Goal: Transaction & Acquisition: Purchase product/service

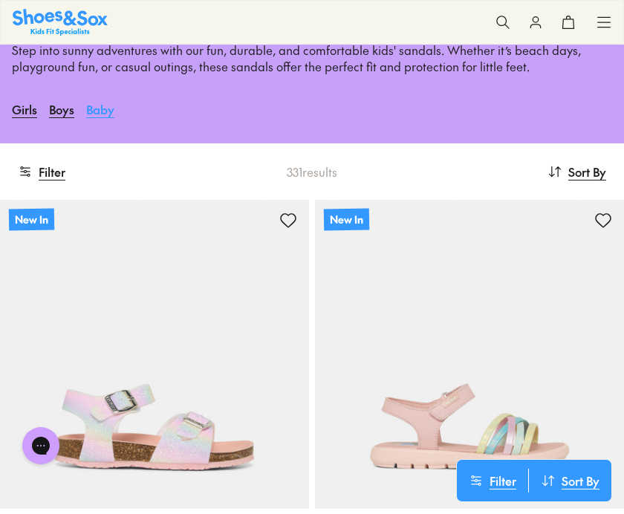
click at [111, 120] on link "Baby" at bounding box center [100, 109] width 28 height 33
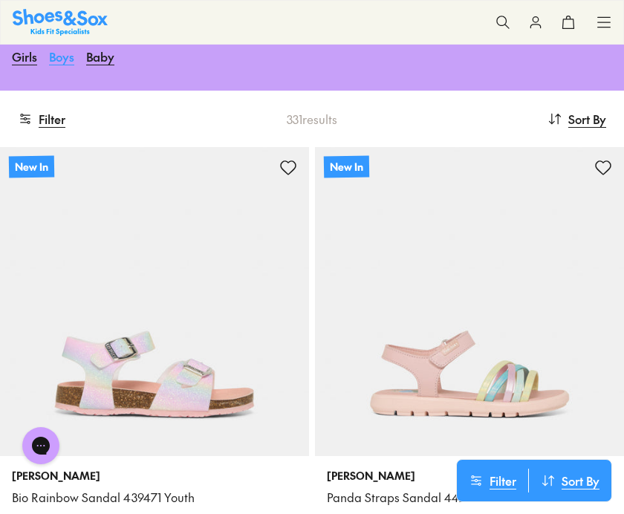
click at [65, 55] on link "Boys" at bounding box center [61, 56] width 25 height 33
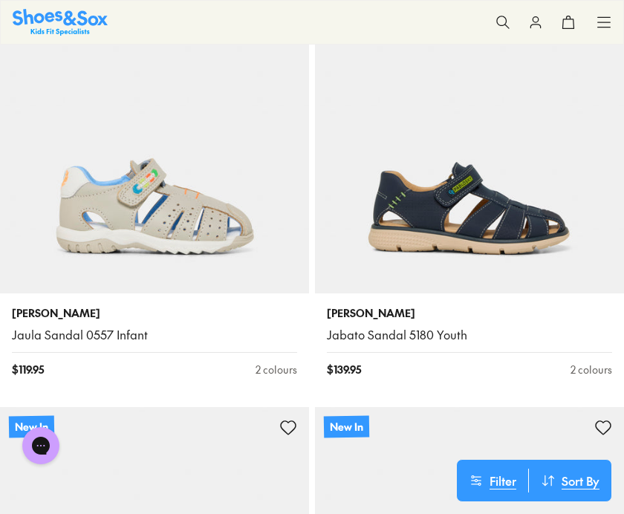
scroll to position [353, 0]
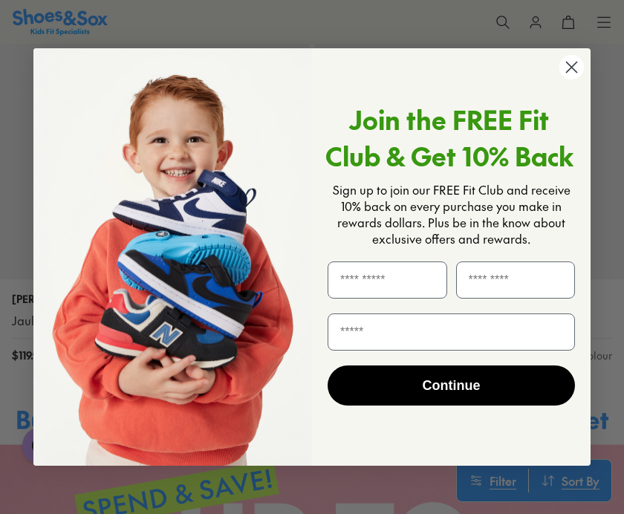
click at [575, 79] on circle "Close dialog" at bounding box center [571, 67] width 25 height 25
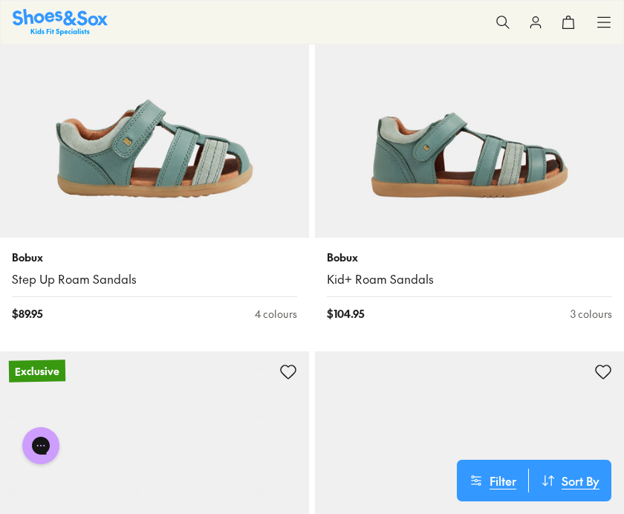
scroll to position [6540, 0]
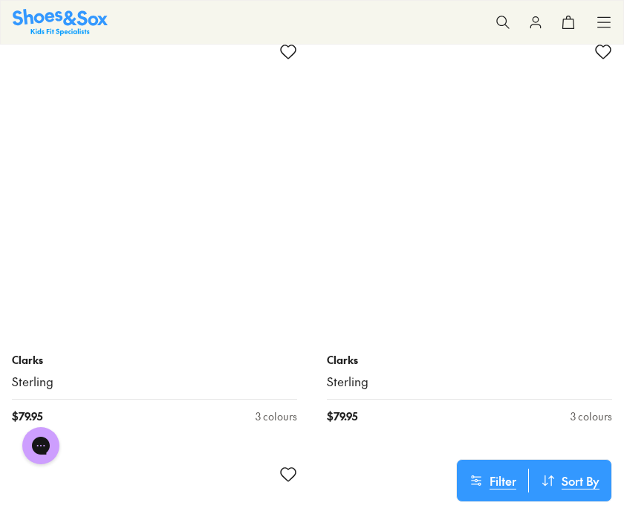
scroll to position [13632, 0]
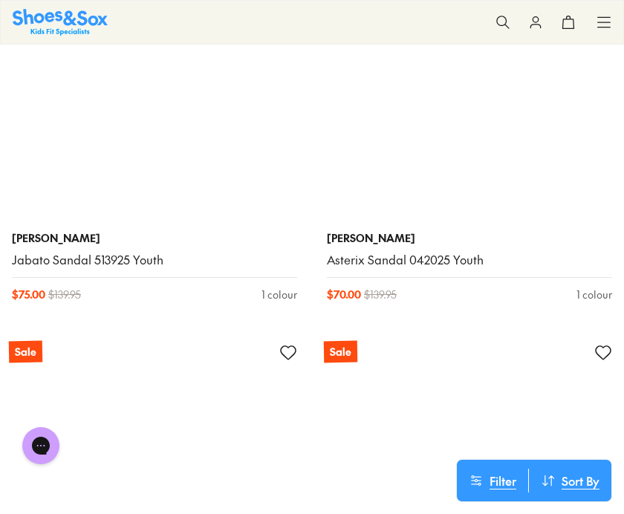
scroll to position [17972, 0]
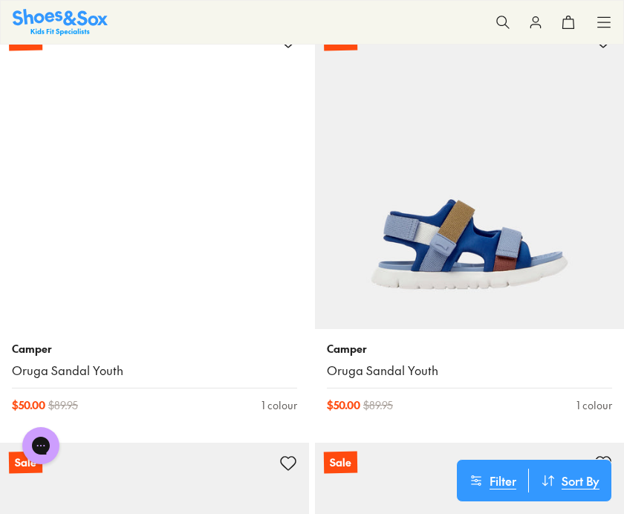
scroll to position [22088, 0]
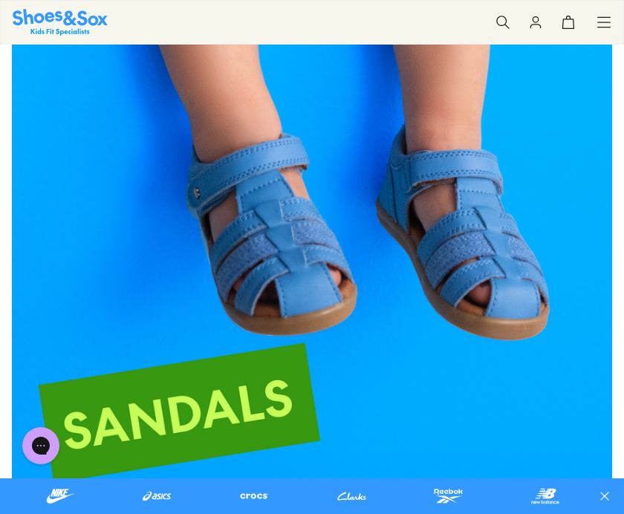
scroll to position [4599, 0]
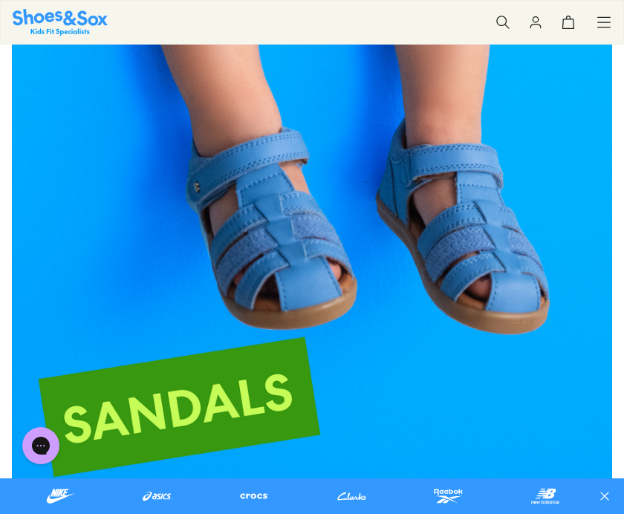
click at [266, 401] on img at bounding box center [312, 192] width 600 height 600
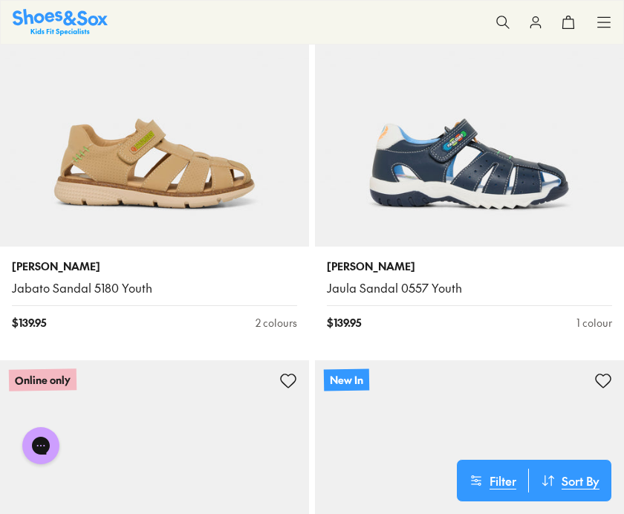
scroll to position [3138, 0]
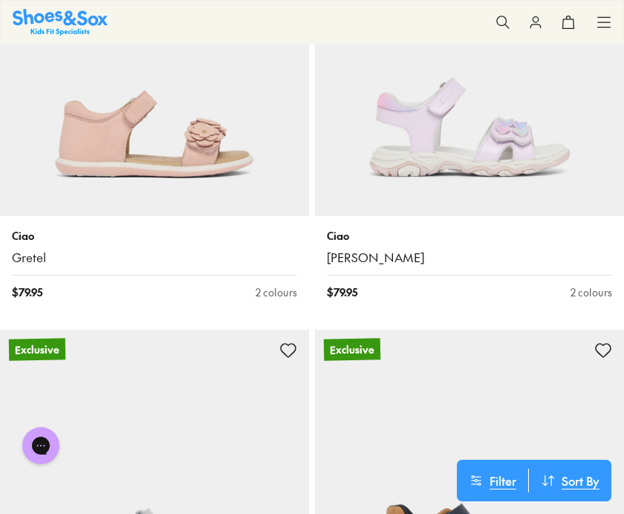
scroll to position [6968, 0]
